Goal: Task Accomplishment & Management: Complete application form

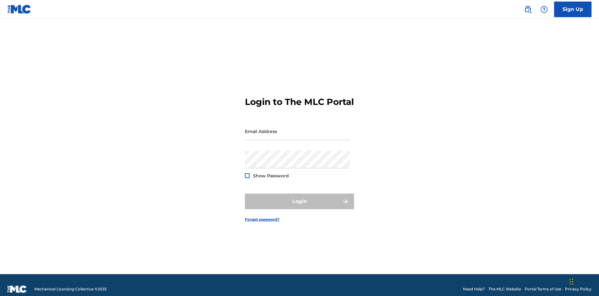
scroll to position [8, 0]
click at [573, 9] on link "Sign Up" at bounding box center [572, 10] width 37 height 16
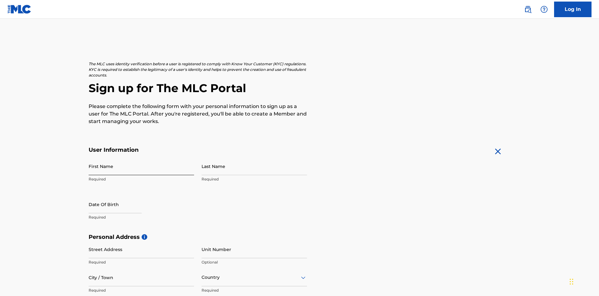
click at [141, 157] on input "First Name" at bounding box center [142, 166] width 106 height 18
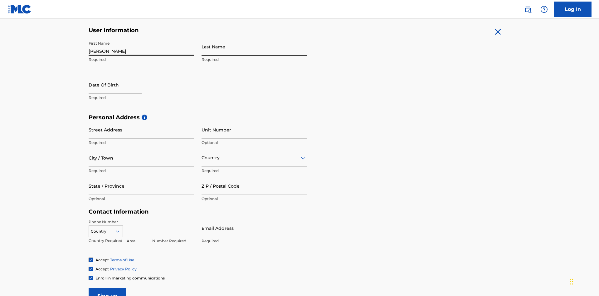
type input "Nicole"
click at [254, 47] on input "Last Name" at bounding box center [255, 47] width 106 height 18
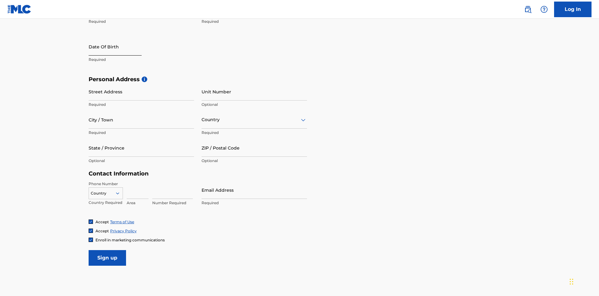
type input "Ribble"
click at [120, 47] on input "text" at bounding box center [115, 47] width 53 height 18
select select "8"
select select "2025"
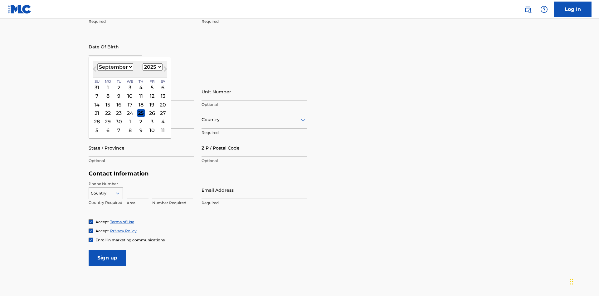
click at [115, 67] on select "January February March April May June July August September October November De…" at bounding box center [115, 66] width 36 height 7
select select "0"
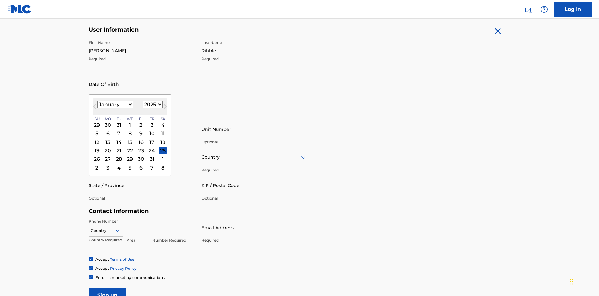
click at [152, 104] on select "1900 1901 1902 1903 1904 1905 1906 1907 1908 1909 1910 1911 1912 1913 1914 1915…" at bounding box center [153, 104] width 20 height 7
select select "1985"
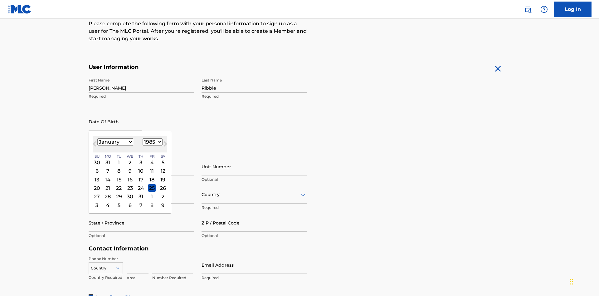
click at [152, 142] on select "1900 1901 1902 1903 1904 1905 1906 1907 1908 1909 1910 1911 1912 1913 1914 1915…" at bounding box center [153, 141] width 20 height 7
click at [119, 167] on div "8" at bounding box center [118, 170] width 7 height 7
type input "January 8 1985"
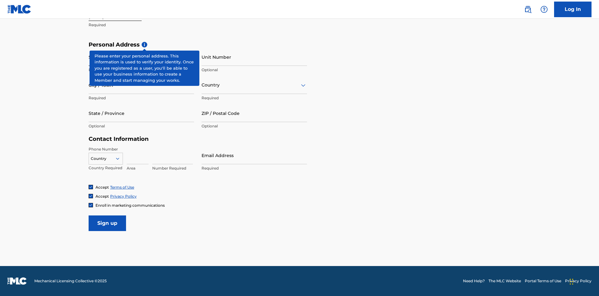
click at [141, 57] on input "Street Address" at bounding box center [142, 57] width 106 height 18
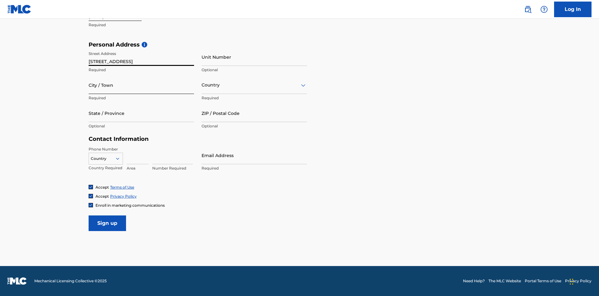
type input "9909 Elks Run Rd"
click at [141, 85] on input "City / Town" at bounding box center [142, 85] width 106 height 18
type input "Roseville"
click at [202, 85] on input "text" at bounding box center [202, 85] width 1 height 7
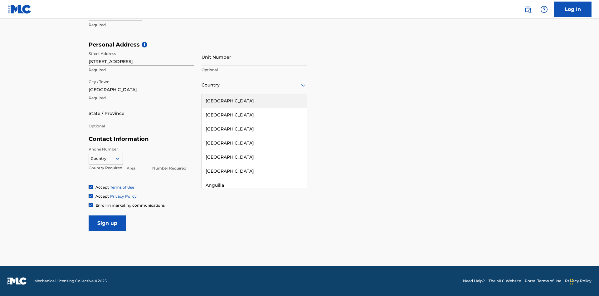
click at [254, 101] on div "United States" at bounding box center [254, 101] width 105 height 14
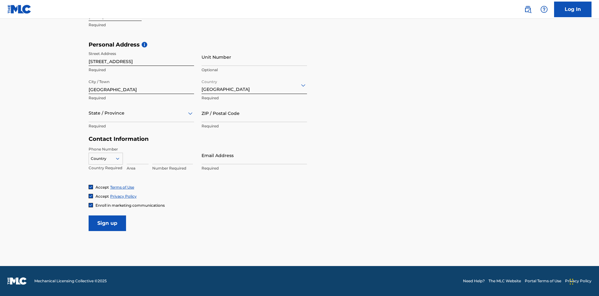
click at [141, 113] on div at bounding box center [142, 113] width 106 height 8
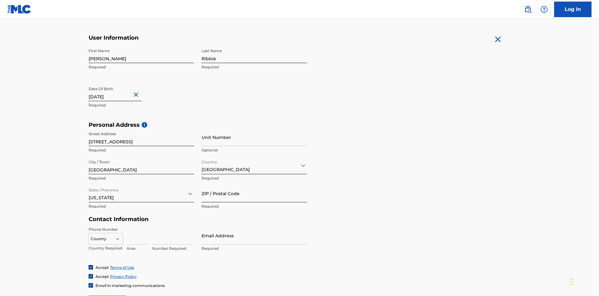
click at [254, 184] on input "ZIP / Postal Code" at bounding box center [255, 193] width 106 height 18
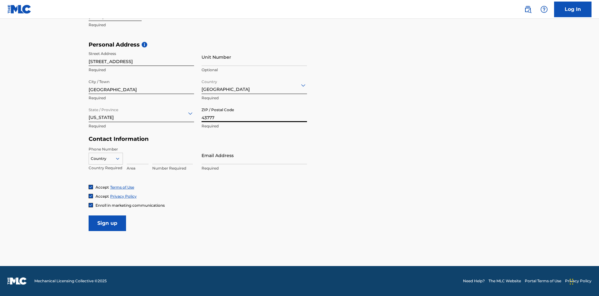
type input "43777"
click at [120, 158] on icon at bounding box center [118, 159] width 6 height 6
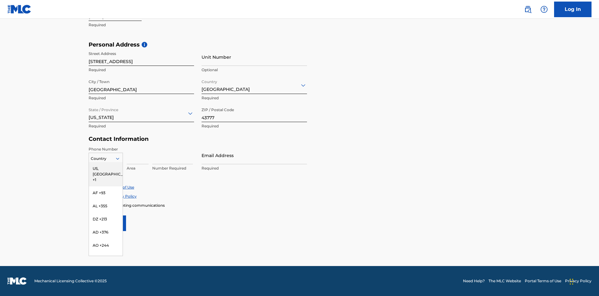
click at [106, 168] on div "US, CA +1" at bounding box center [106, 174] width 34 height 24
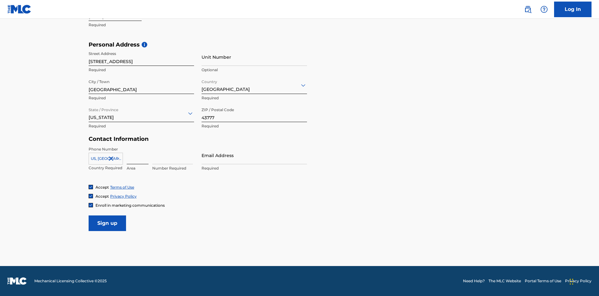
click at [138, 155] on input at bounding box center [138, 155] width 22 height 18
type input "740"
click at [173, 155] on input at bounding box center [172, 155] width 41 height 18
type input "8086351"
click at [254, 155] on input "Email Address" at bounding box center [255, 155] width 106 height 18
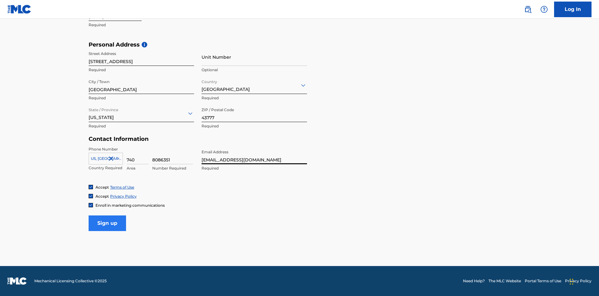
type input "[EMAIL_ADDRESS][DOMAIN_NAME]"
click at [107, 223] on input "Sign up" at bounding box center [107, 223] width 37 height 16
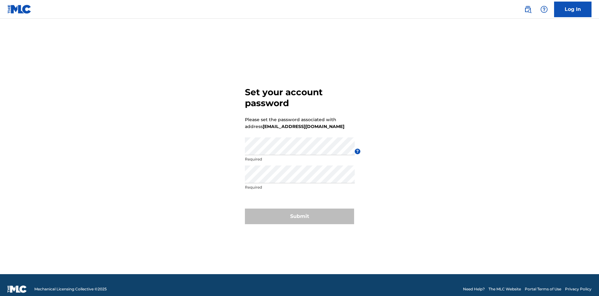
scroll to position [8, 0]
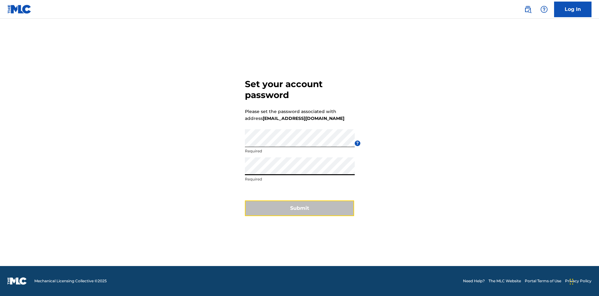
click at [300, 212] on button "Submit" at bounding box center [299, 208] width 109 height 16
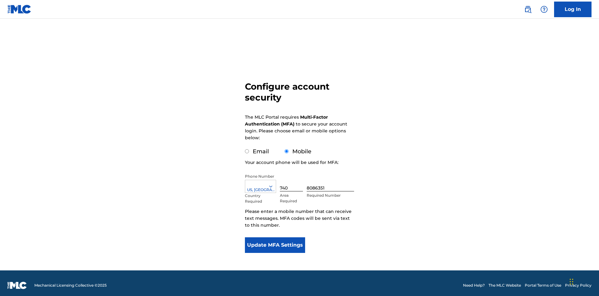
scroll to position [0, 0]
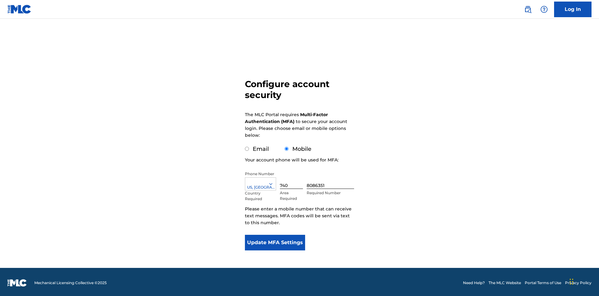
click at [247, 147] on input "Email" at bounding box center [247, 149] width 4 height 4
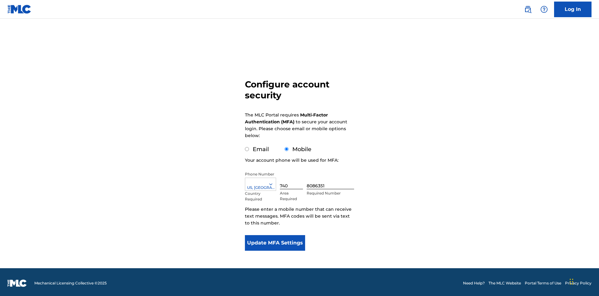
radio input "true"
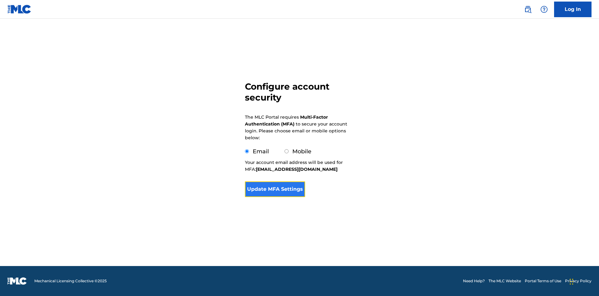
click at [275, 197] on button "Update MFA Settings" at bounding box center [275, 189] width 60 height 16
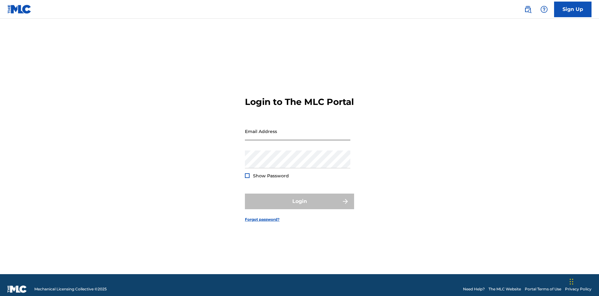
click at [298, 128] on input "Email Address" at bounding box center [298, 131] width 106 height 18
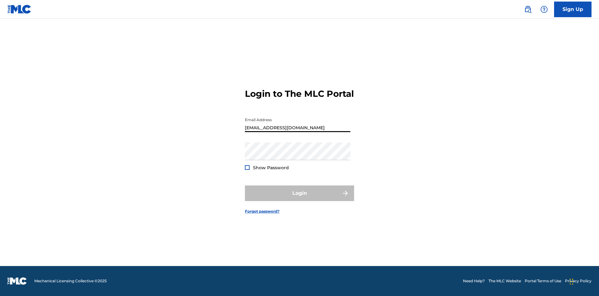
type input "[EMAIL_ADDRESS][DOMAIN_NAME]"
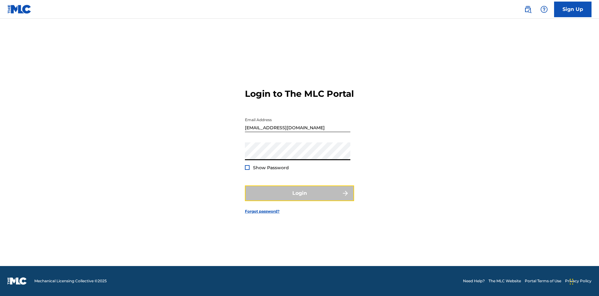
click at [300, 199] on button "Login" at bounding box center [299, 193] width 109 height 16
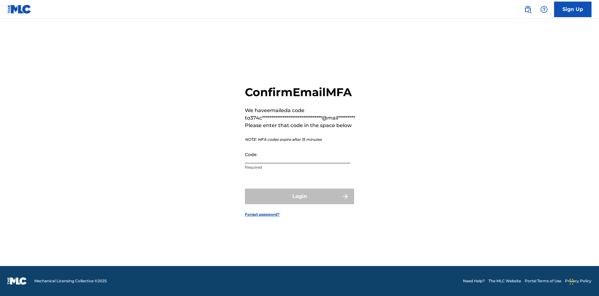
click at [298, 154] on input "Code" at bounding box center [298, 154] width 106 height 18
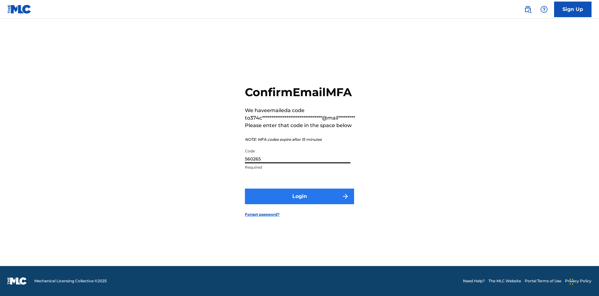
type input "560265"
click at [300, 196] on button "Login" at bounding box center [299, 197] width 109 height 16
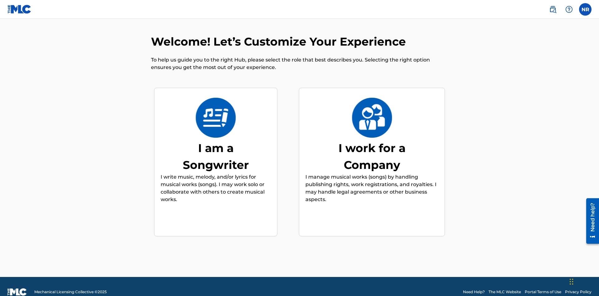
click at [216, 145] on div "I am a Songwriter" at bounding box center [216, 157] width 94 height 34
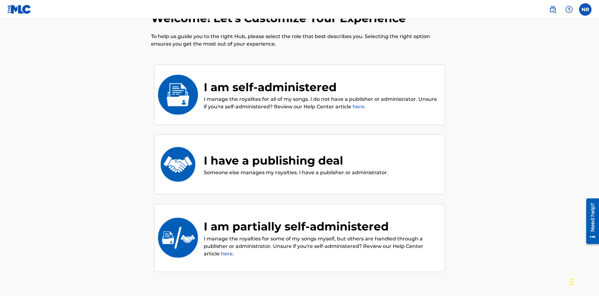
scroll to position [26, 0]
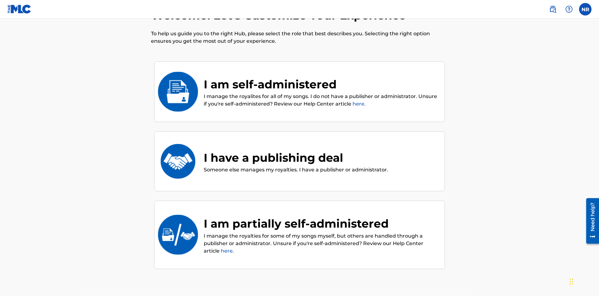
click at [295, 149] on div "I have a publishing deal" at bounding box center [296, 157] width 184 height 17
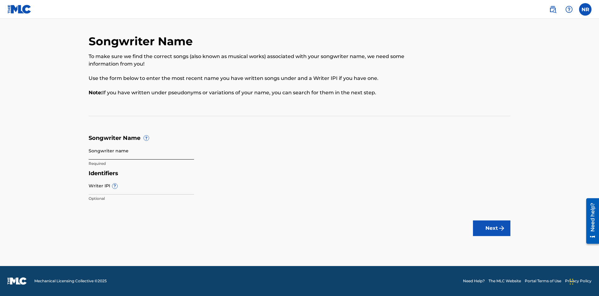
click at [141, 150] on input "Songwriter name" at bounding box center [142, 151] width 106 height 18
type input "WIZ84AmwKrQZz52DFQ2E2YqS6 hpkCsTMWgQ5kchn8rpIiuyAFl"
click at [141, 185] on input "Writer IPI ?" at bounding box center [142, 186] width 106 height 18
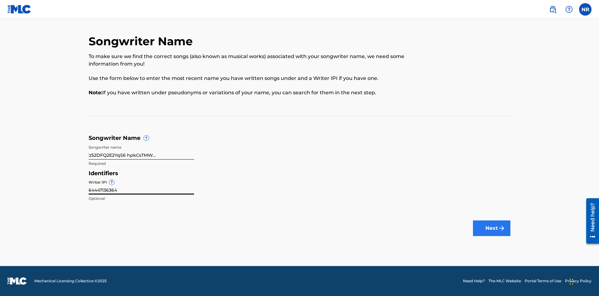
type input "64447136364"
click at [492, 228] on button "Next" at bounding box center [491, 228] width 37 height 16
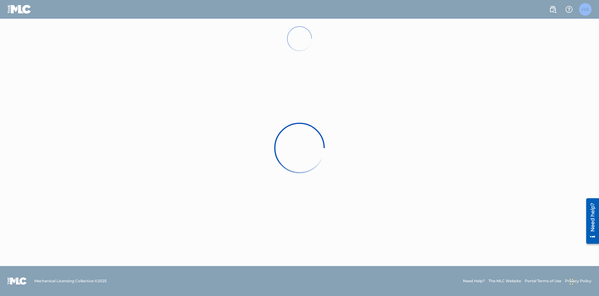
click at [586, 9] on label at bounding box center [585, 9] width 12 height 12
click at [586, 9] on input "NR [PERSON_NAME] [EMAIL_ADDRESS][DOMAIN_NAME] Notification Preferences Profile …" at bounding box center [586, 9] width 0 height 0
